Goal: Information Seeking & Learning: Learn about a topic

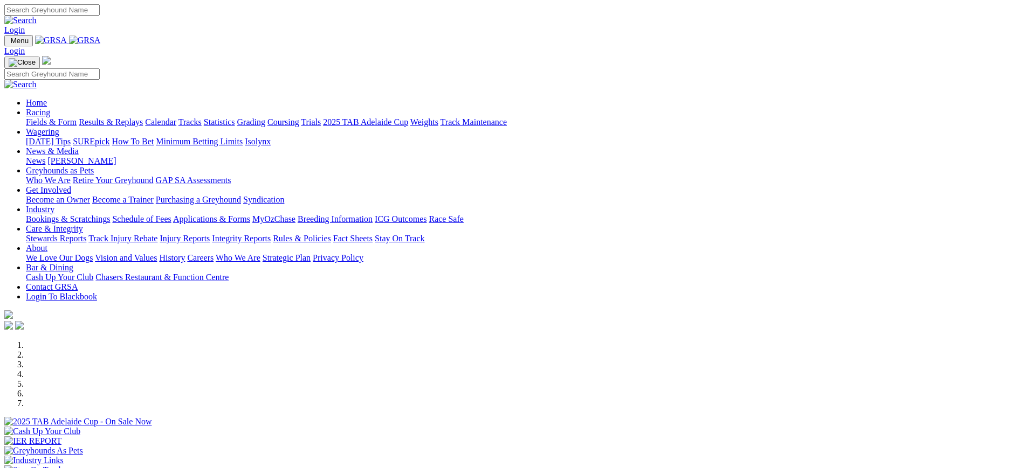
click at [45, 156] on link "News" at bounding box center [35, 160] width 19 height 9
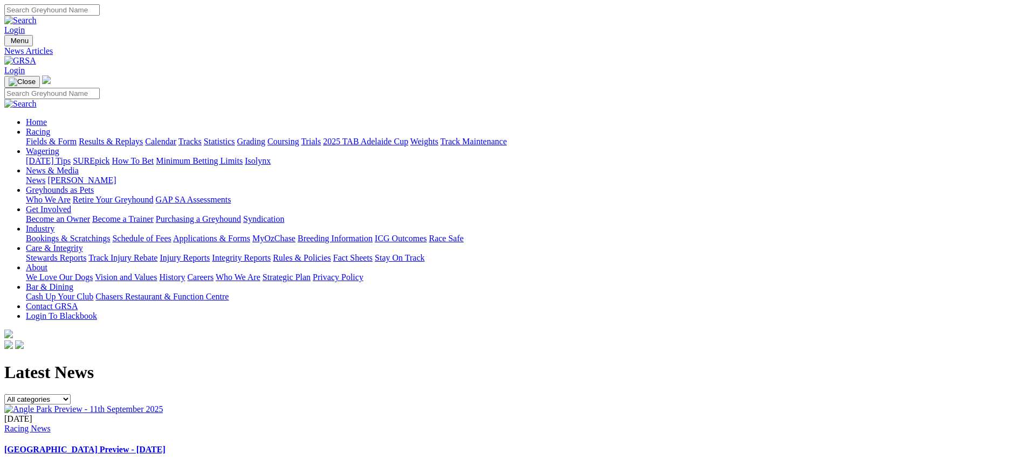
click at [163, 405] on img at bounding box center [83, 410] width 158 height 10
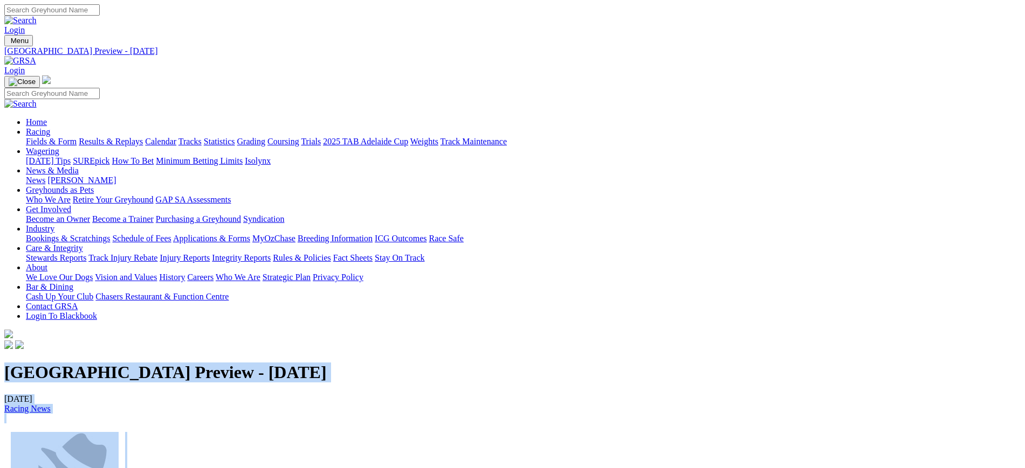
drag, startPoint x: 151, startPoint y: 122, endPoint x: 687, endPoint y: 376, distance: 592.5
copy div "Angle Park Preview - 11th September 2025 11/09/2025 Racing News TELLING THE TAI…"
click at [36, 56] on img at bounding box center [20, 61] width 32 height 10
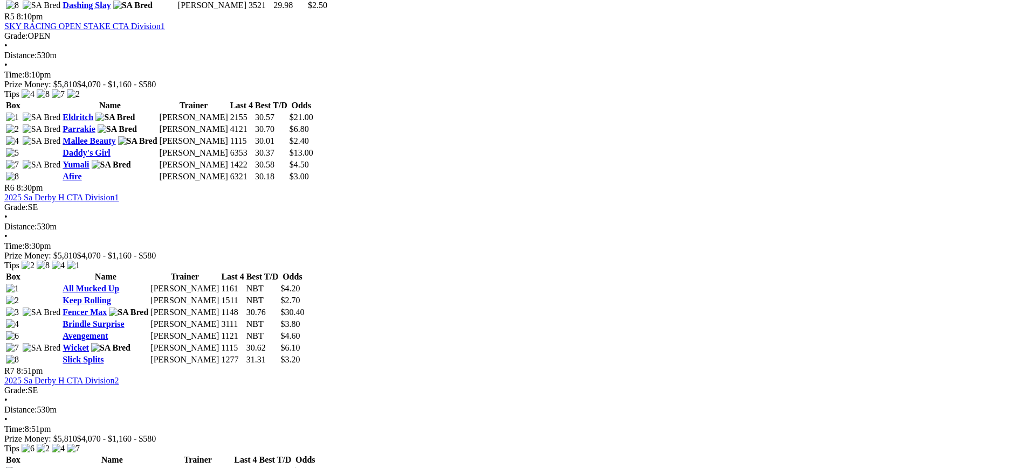
scroll to position [1264, 0]
